Goal: Information Seeking & Learning: Learn about a topic

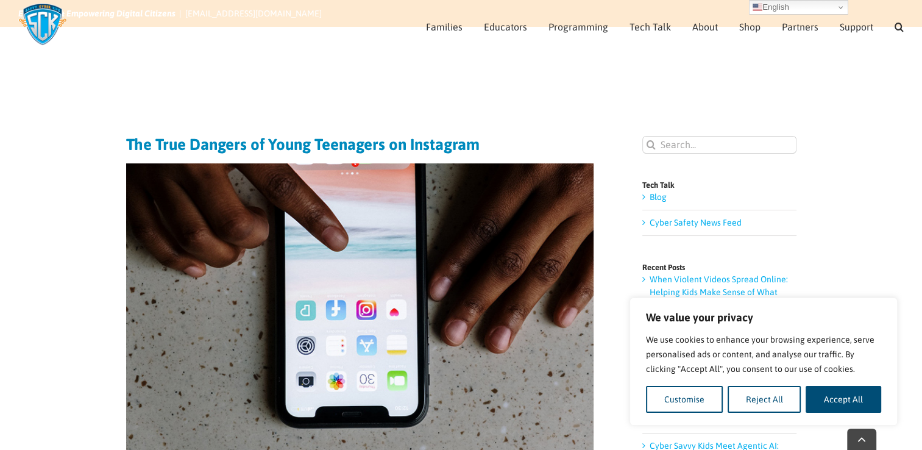
scroll to position [392, 0]
